Goal: Task Accomplishment & Management: Manage account settings

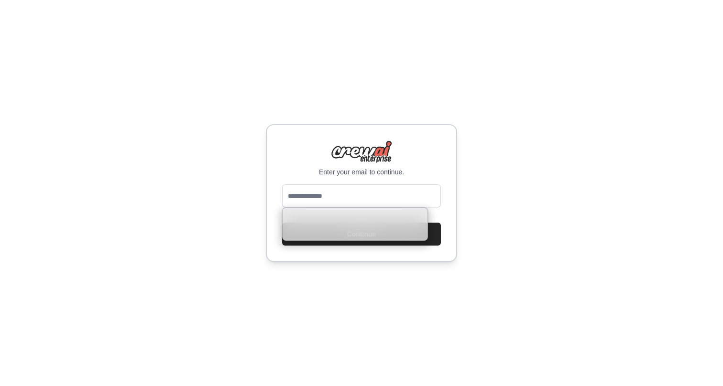
click at [349, 190] on input "email" at bounding box center [361, 196] width 159 height 23
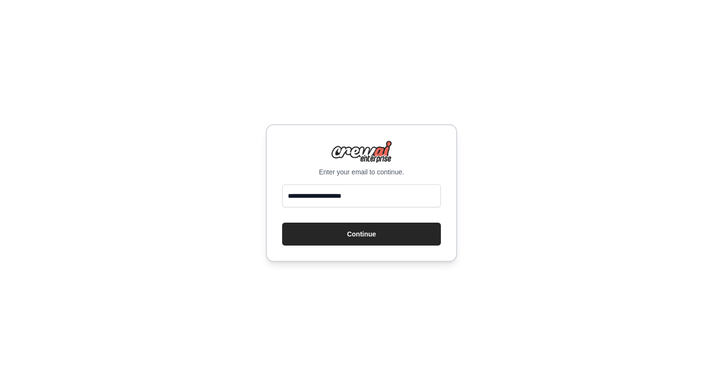
type input "**********"
click at [282, 223] on button "Continue" at bounding box center [361, 234] width 159 height 23
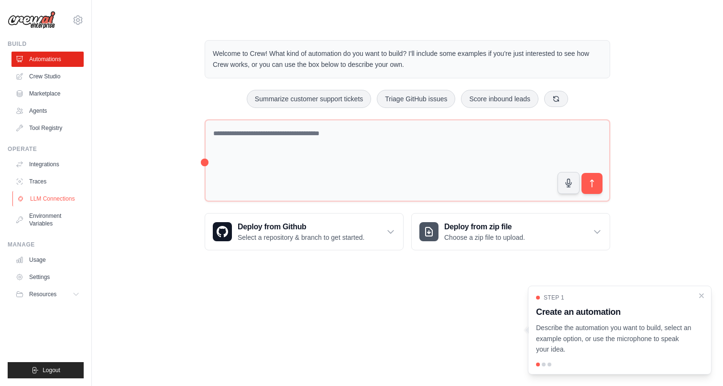
click at [66, 197] on link "LLM Connections" at bounding box center [48, 198] width 72 height 15
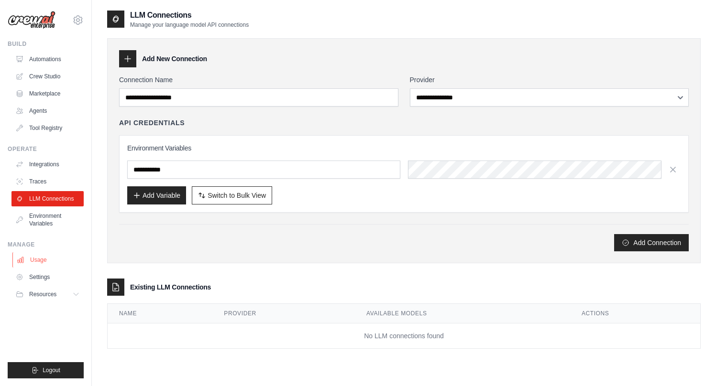
click at [48, 253] on link "Usage" at bounding box center [48, 259] width 72 height 15
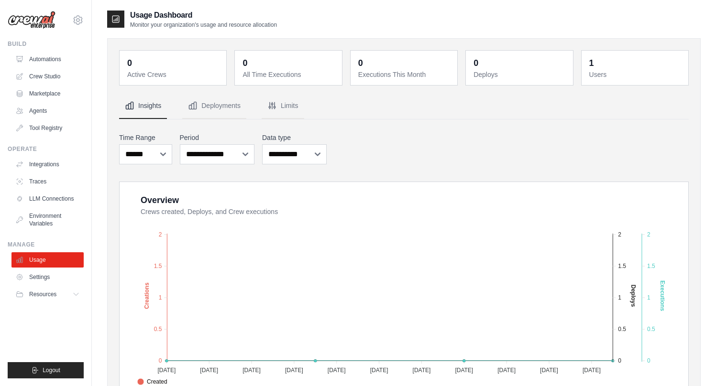
click at [600, 67] on dd "1" at bounding box center [635, 62] width 93 height 13
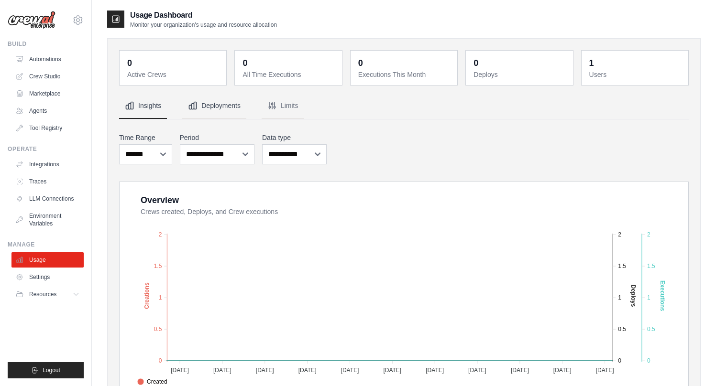
click at [210, 105] on button "Deployments" at bounding box center [214, 106] width 64 height 26
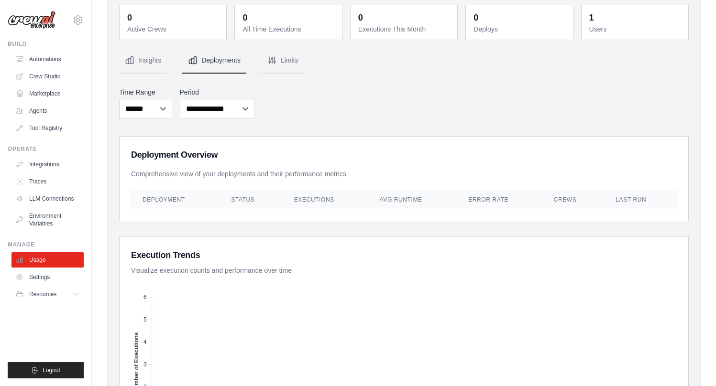
scroll to position [44, 0]
click at [282, 63] on button "Limits" at bounding box center [283, 62] width 43 height 26
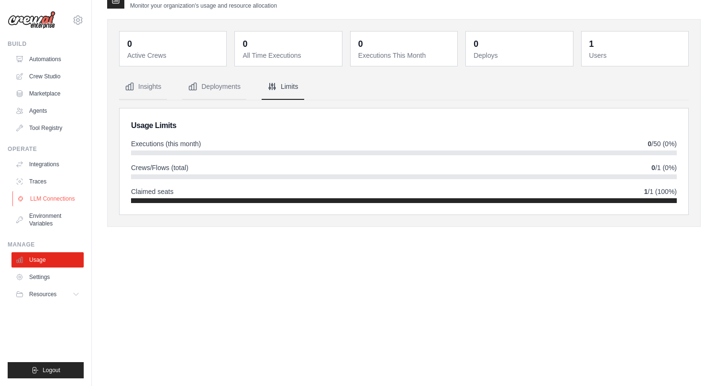
click at [50, 199] on link "LLM Connections" at bounding box center [48, 198] width 72 height 15
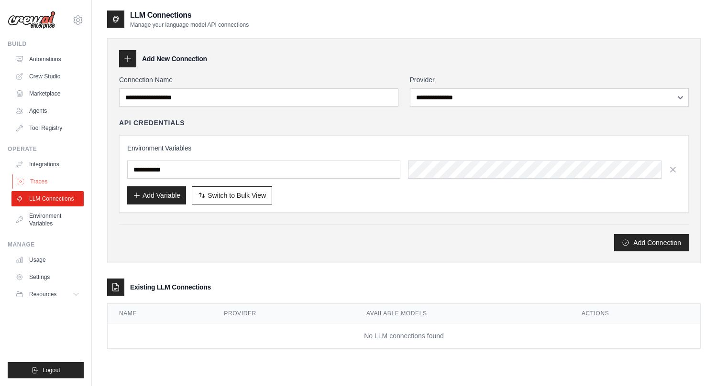
click at [35, 180] on link "Traces" at bounding box center [48, 181] width 72 height 15
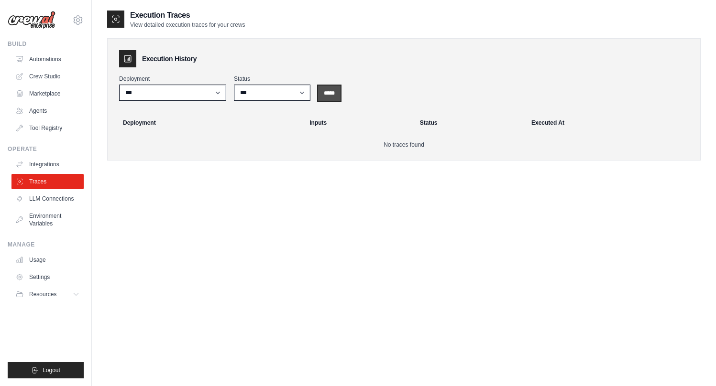
click at [328, 93] on input "*****" at bounding box center [329, 93] width 22 height 15
